Goal: Information Seeking & Learning: Understand process/instructions

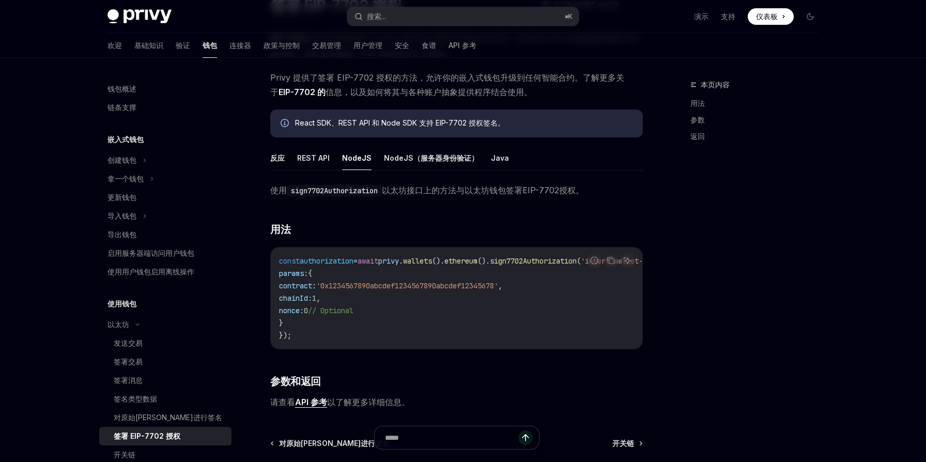
scroll to position [137, 0]
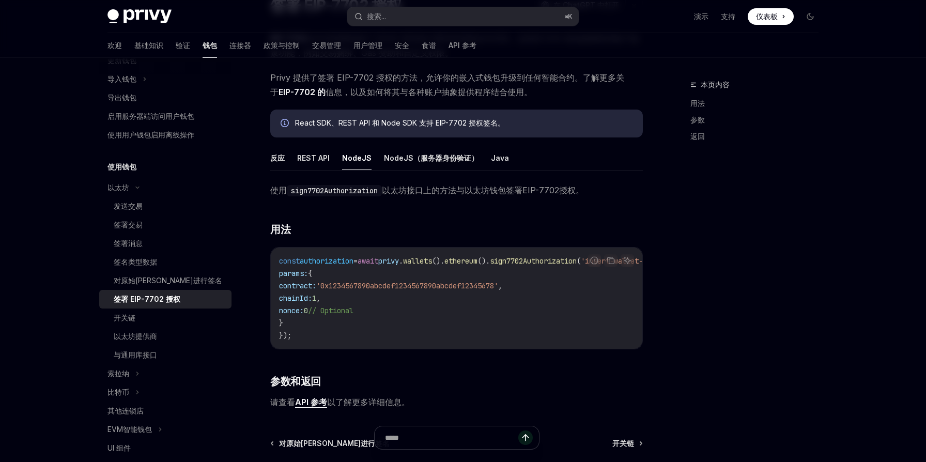
click at [662, 293] on div "本页内容 用法 参数 返回 以太坊 签署 EIP-7702 授权 OpenAI 在 ChatGPT 中打开 OpenAI 在 ChatGPT 中打开 EIP-…" at bounding box center [462, 267] width 727 height 617
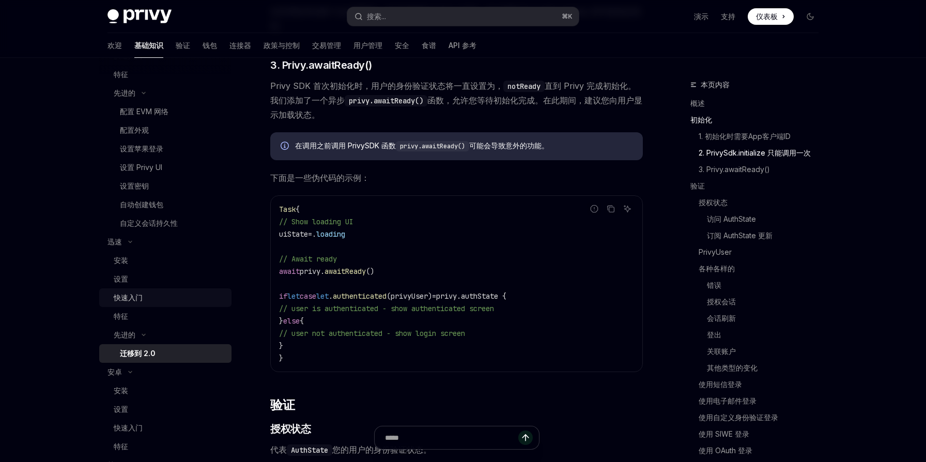
scroll to position [81, 0]
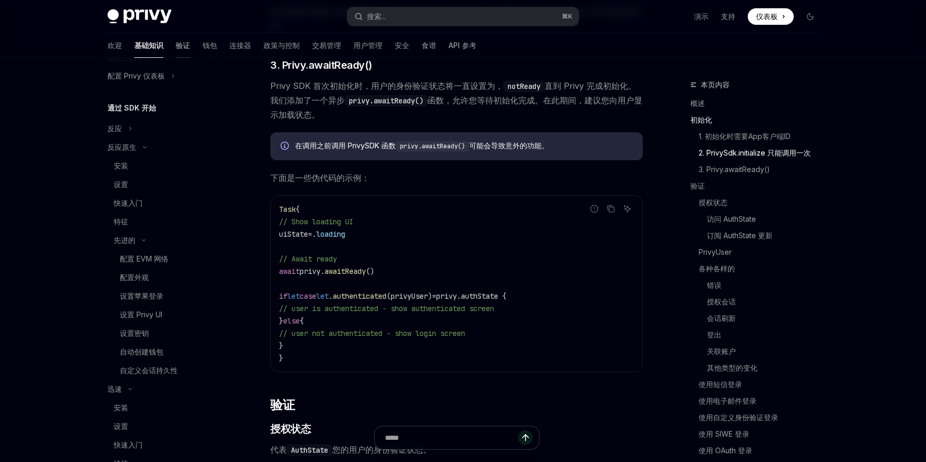
click at [176, 49] on font "验证" at bounding box center [183, 45] width 14 height 9
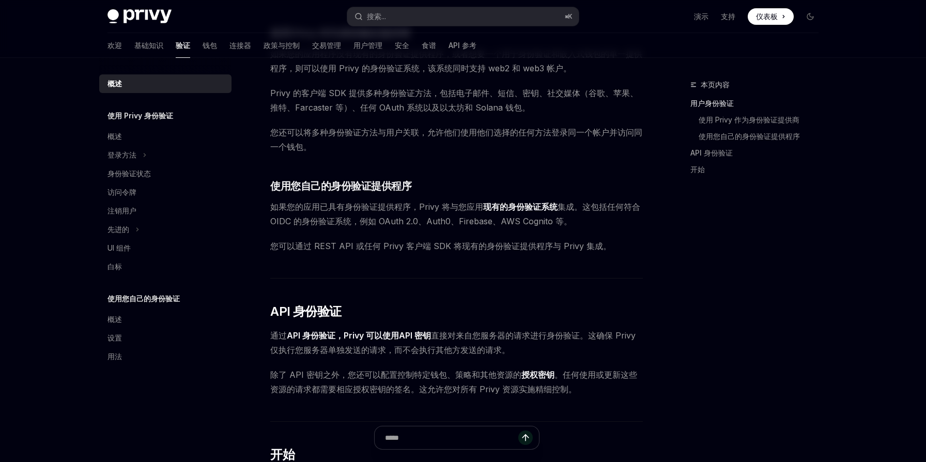
scroll to position [335, 0]
click at [142, 134] on div "概述" at bounding box center [166, 136] width 118 height 12
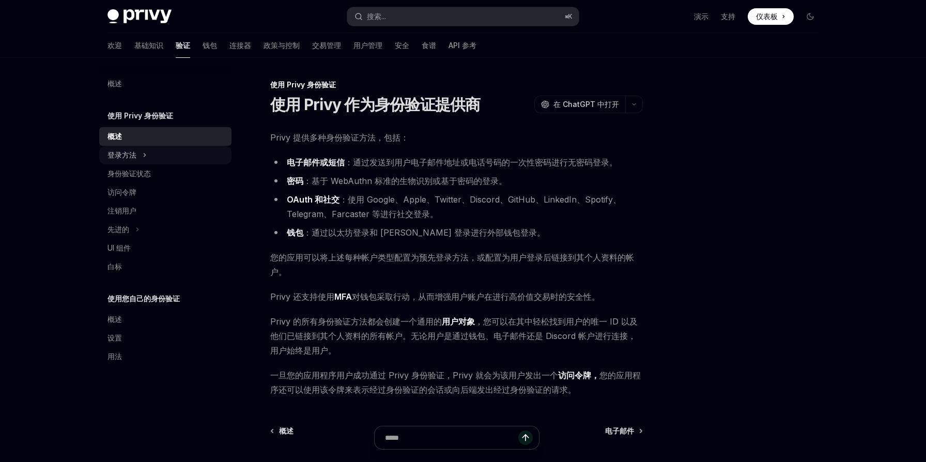
click at [143, 156] on icon at bounding box center [145, 155] width 4 height 12
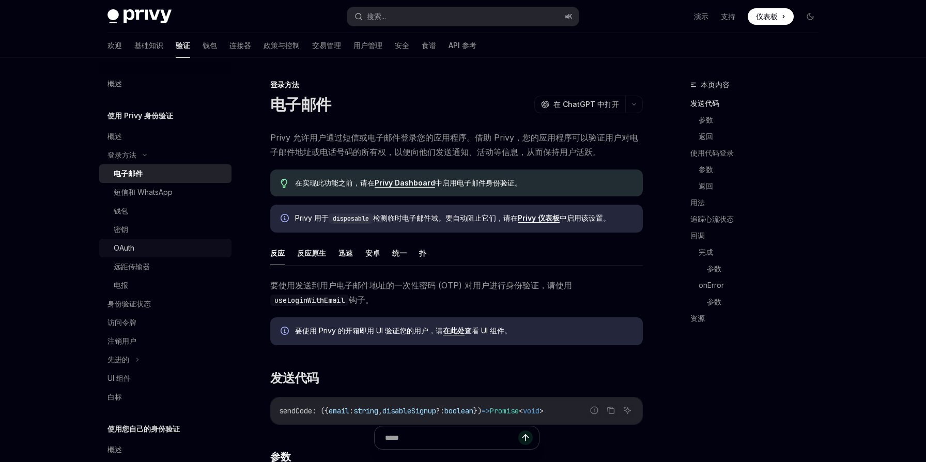
click at [144, 249] on div "OAuth" at bounding box center [170, 248] width 112 height 12
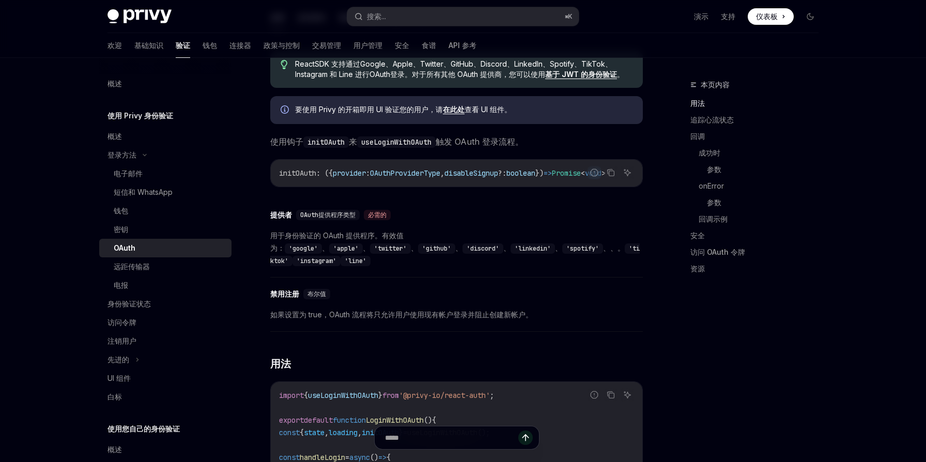
scroll to position [379, 0]
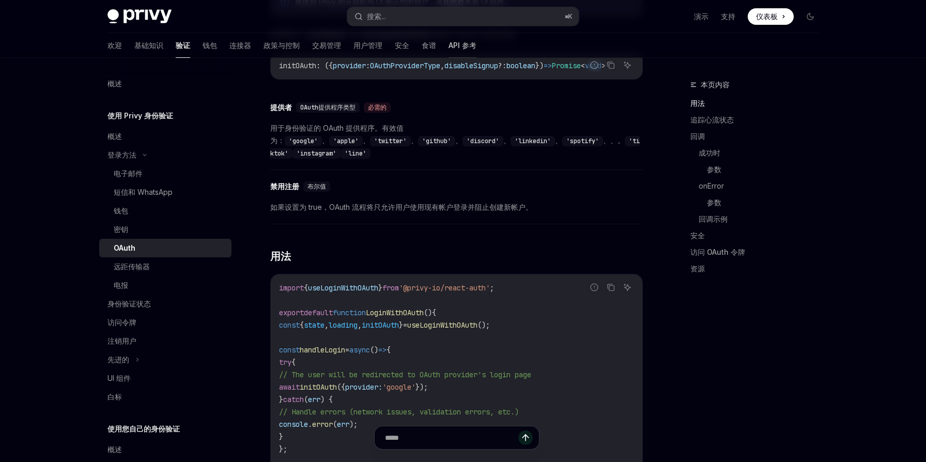
click at [448, 45] on font "API 参考" at bounding box center [462, 45] width 28 height 9
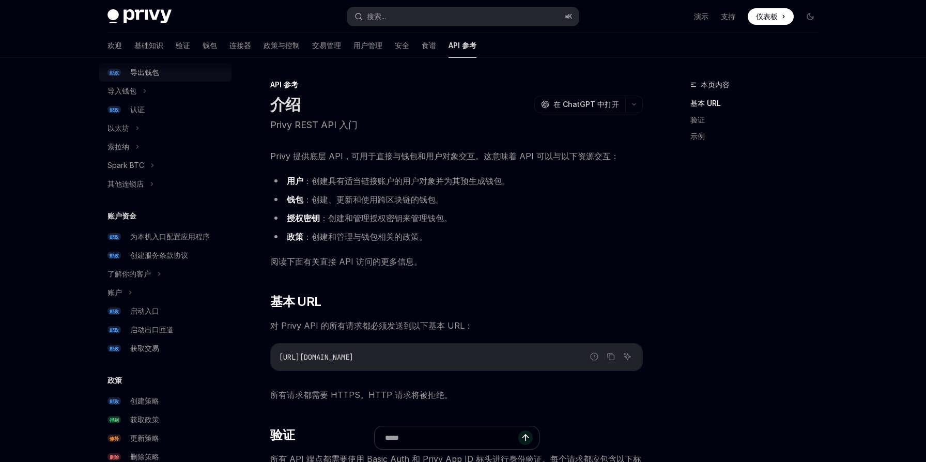
scroll to position [90, 0]
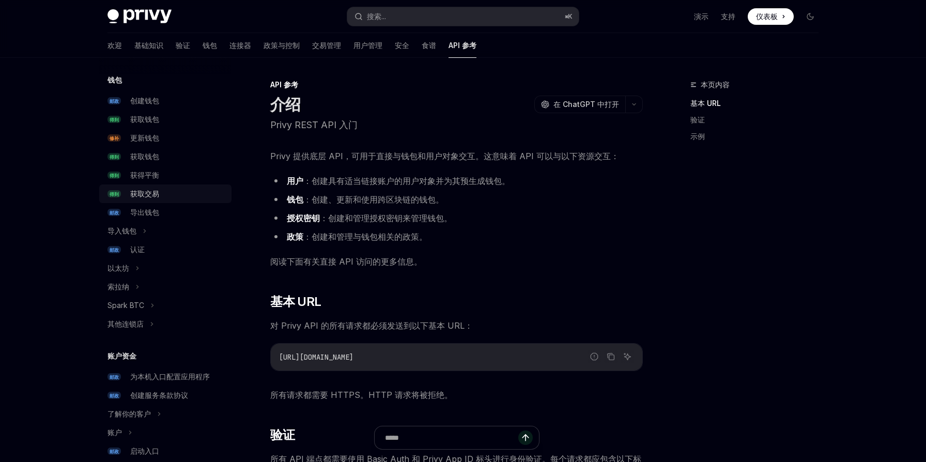
click at [165, 197] on div "获取交易" at bounding box center [177, 193] width 95 height 12
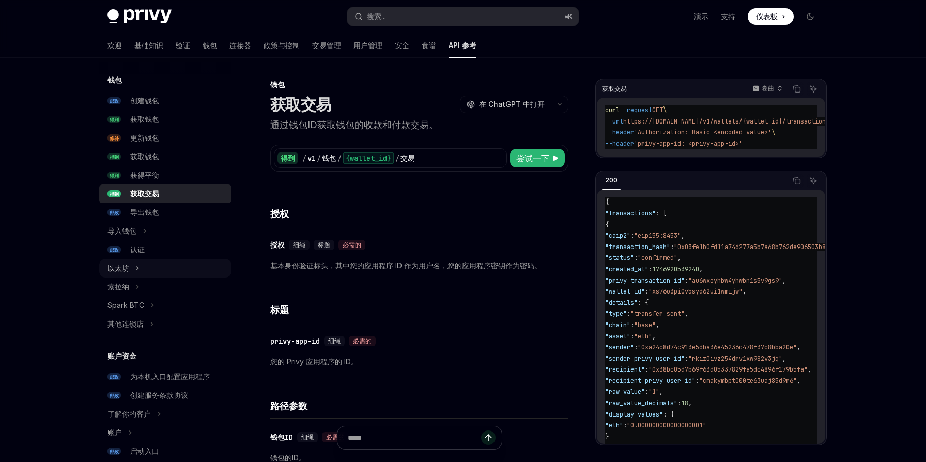
click at [137, 269] on icon at bounding box center [138, 267] width 2 height 3
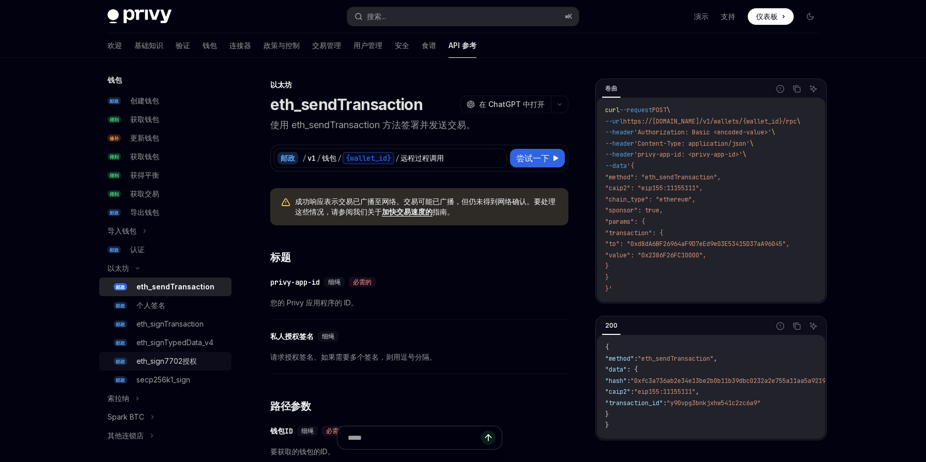
click at [173, 362] on font "eth_sign7702授权" at bounding box center [166, 360] width 60 height 9
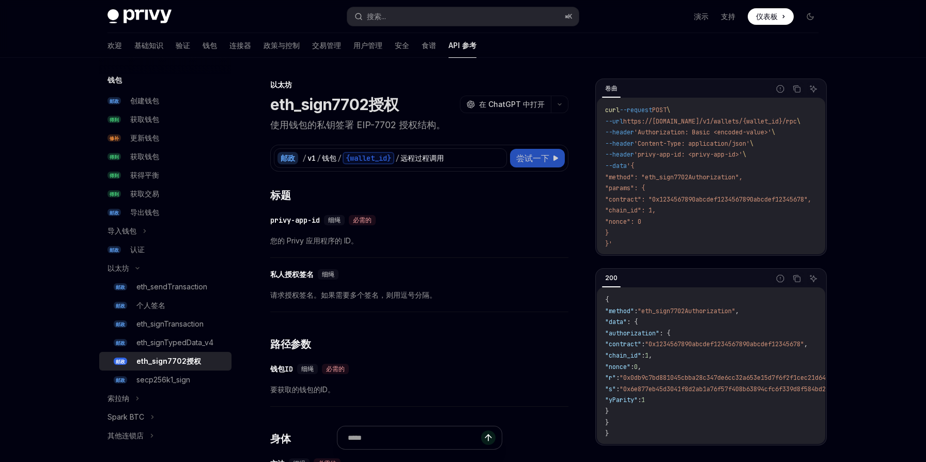
click at [543, 160] on font "尝试一下" at bounding box center [532, 158] width 33 height 10
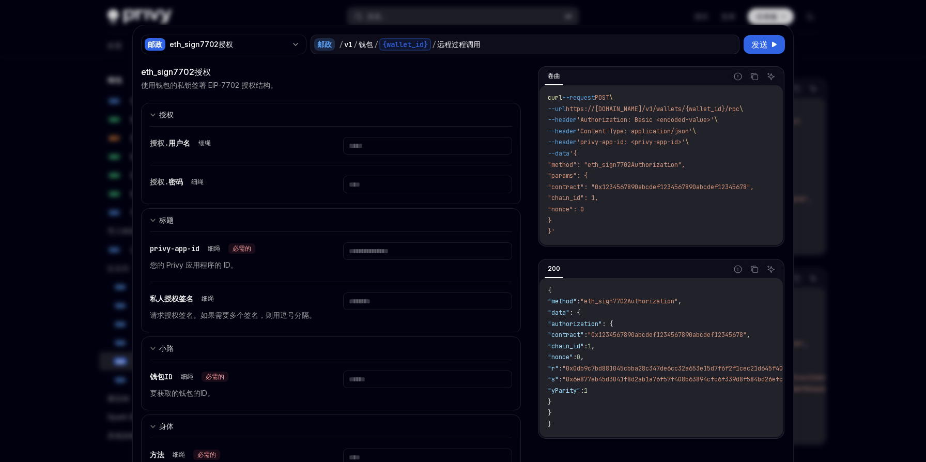
click at [859, 118] on div at bounding box center [463, 231] width 926 height 462
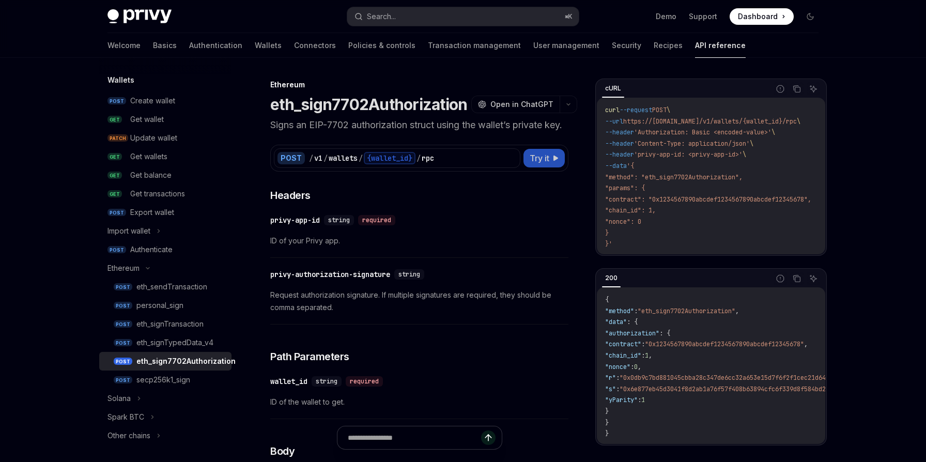
click at [544, 164] on span "Try it" at bounding box center [539, 158] width 20 height 12
type textarea "*"
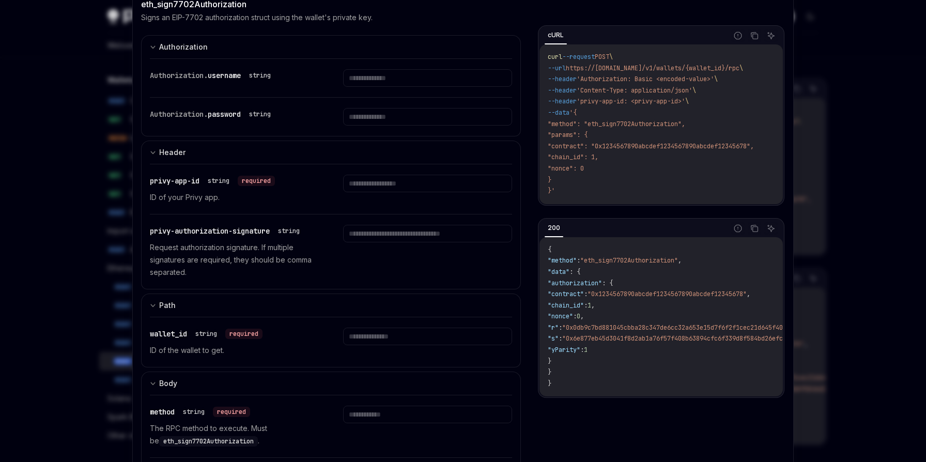
scroll to position [66, 0]
